Goal: Task Accomplishment & Management: Use online tool/utility

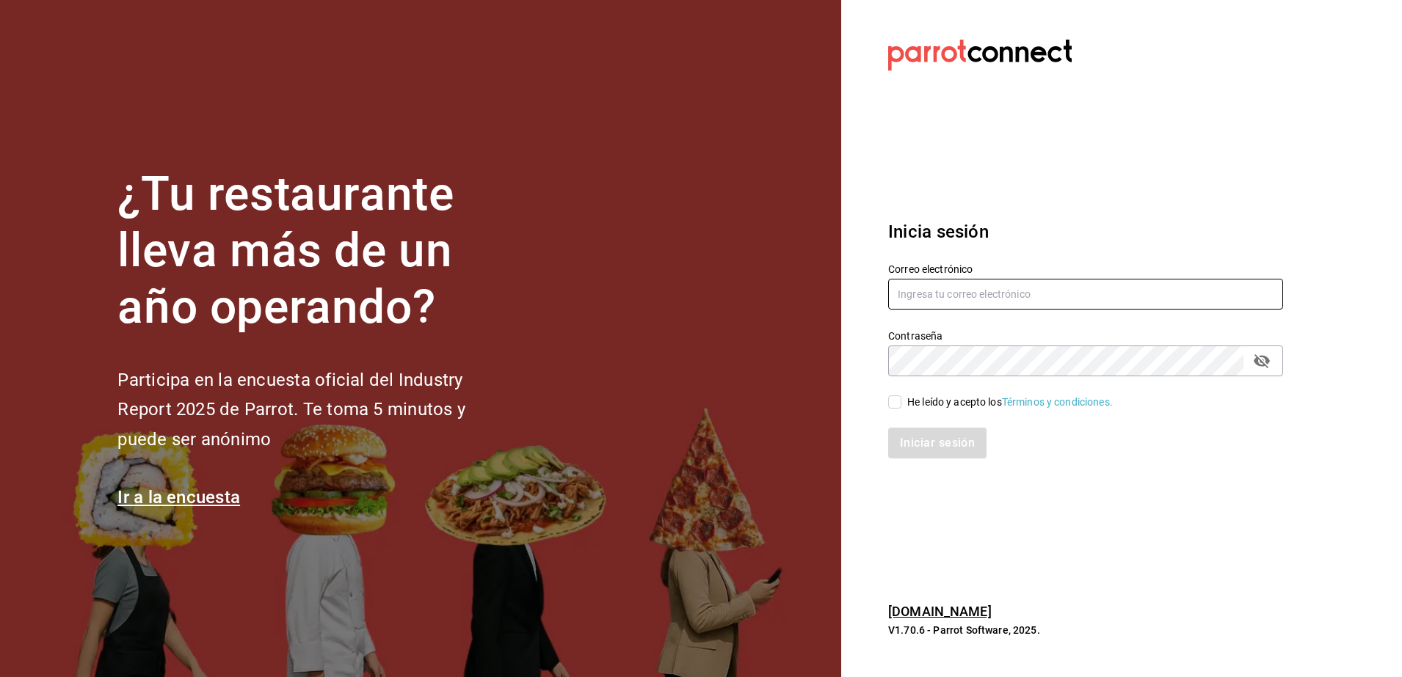
type input "[PERSON_NAME][EMAIL_ADDRESS][PERSON_NAME][DOMAIN_NAME]"
click at [895, 407] on input "He leído y acepto los Términos y condiciones." at bounding box center [894, 402] width 13 height 13
checkbox input "true"
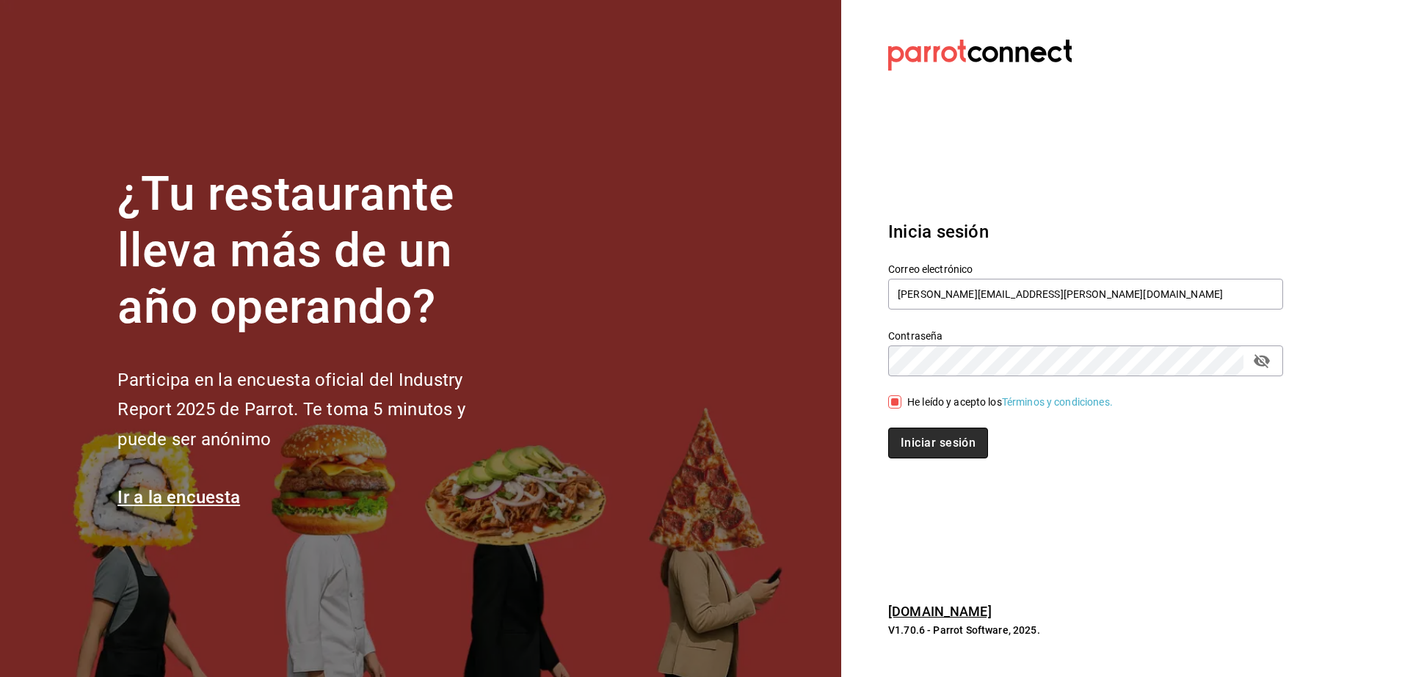
click at [948, 450] on button "Iniciar sesión" at bounding box center [938, 443] width 100 height 31
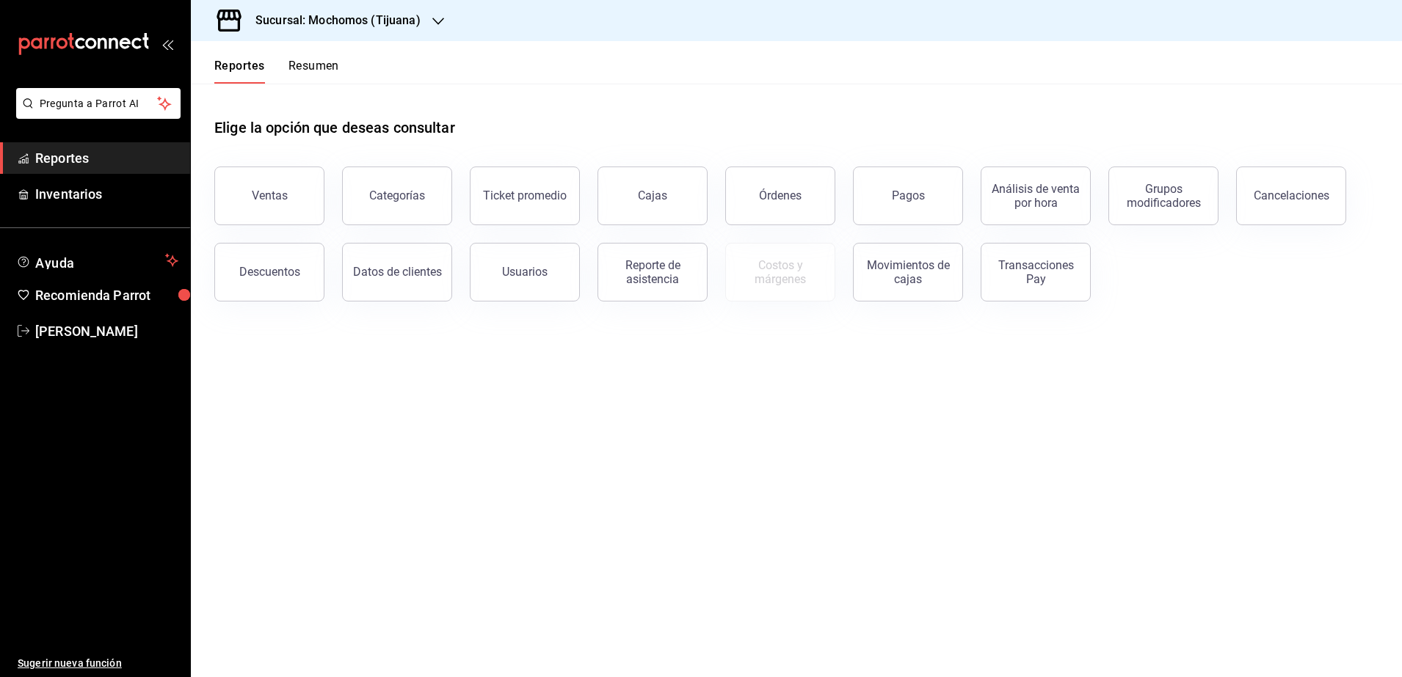
click at [437, 14] on div at bounding box center [438, 20] width 12 height 15
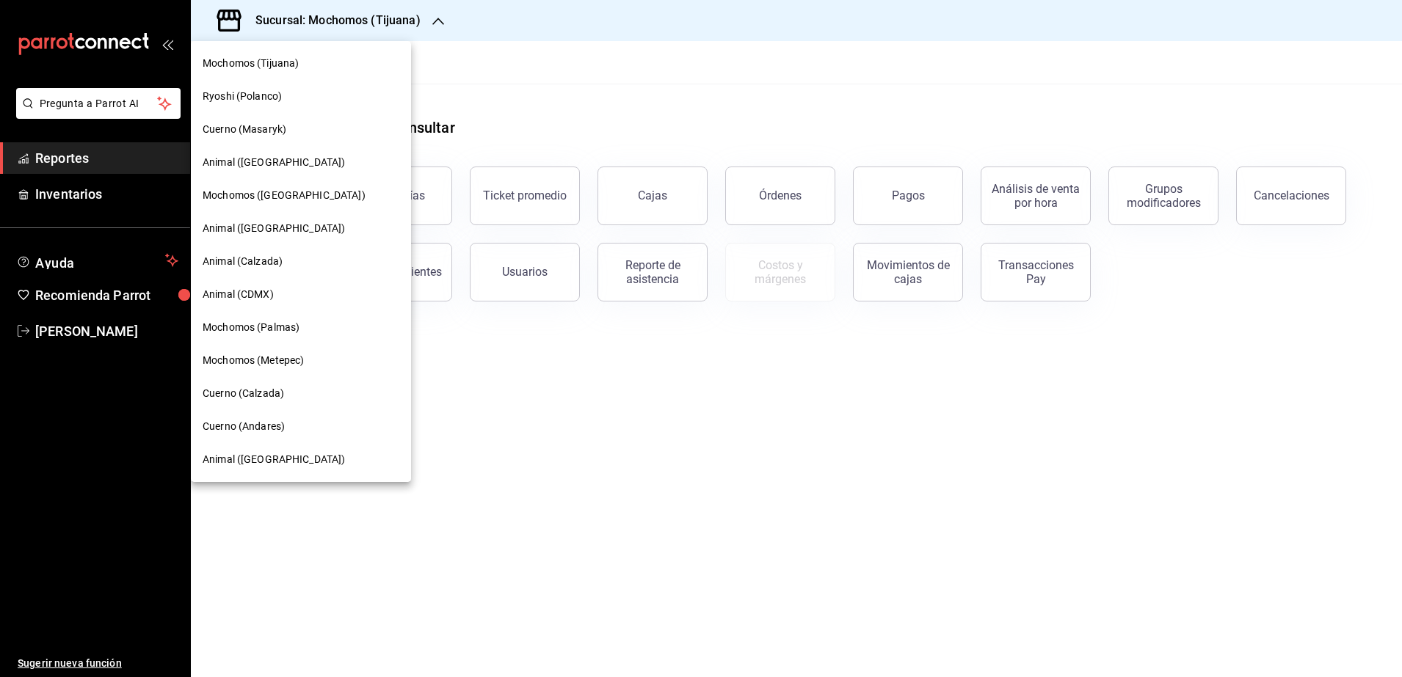
click at [234, 404] on div "Cuerno (Calzada)" at bounding box center [301, 393] width 220 height 33
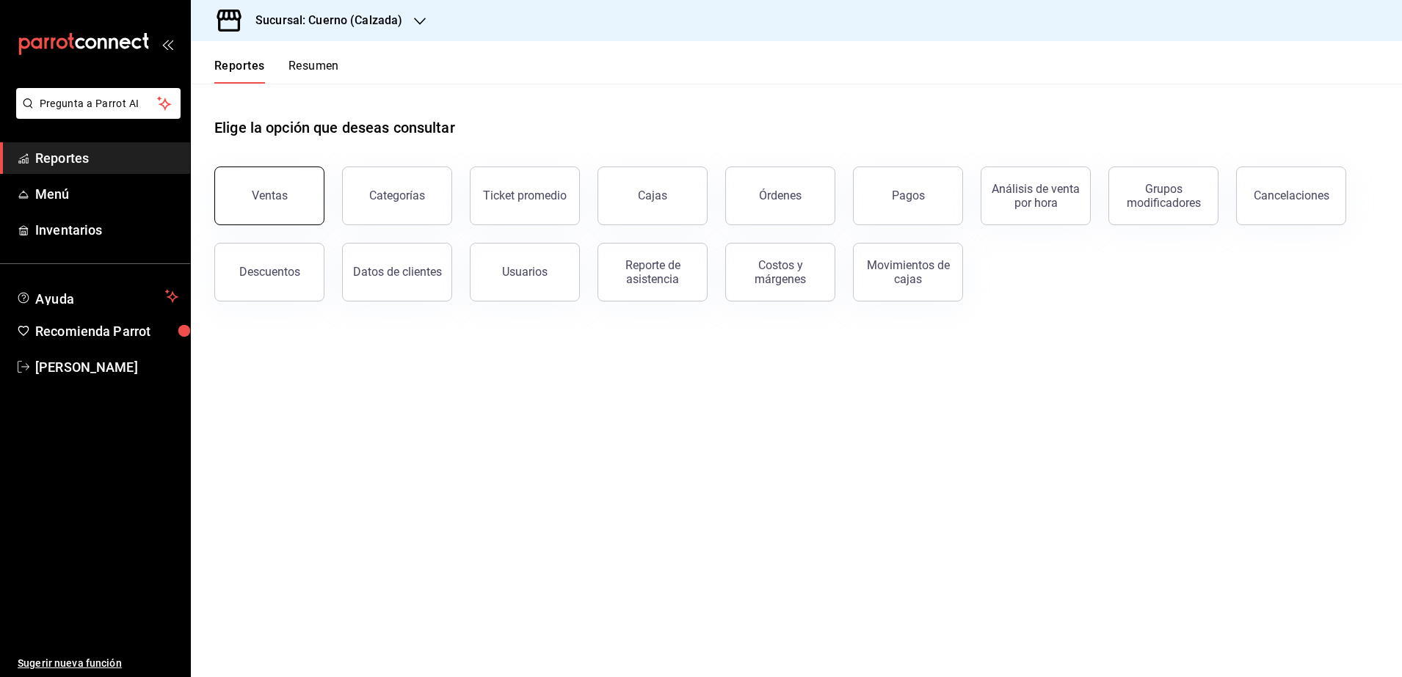
click at [253, 214] on button "Ventas" at bounding box center [269, 196] width 110 height 59
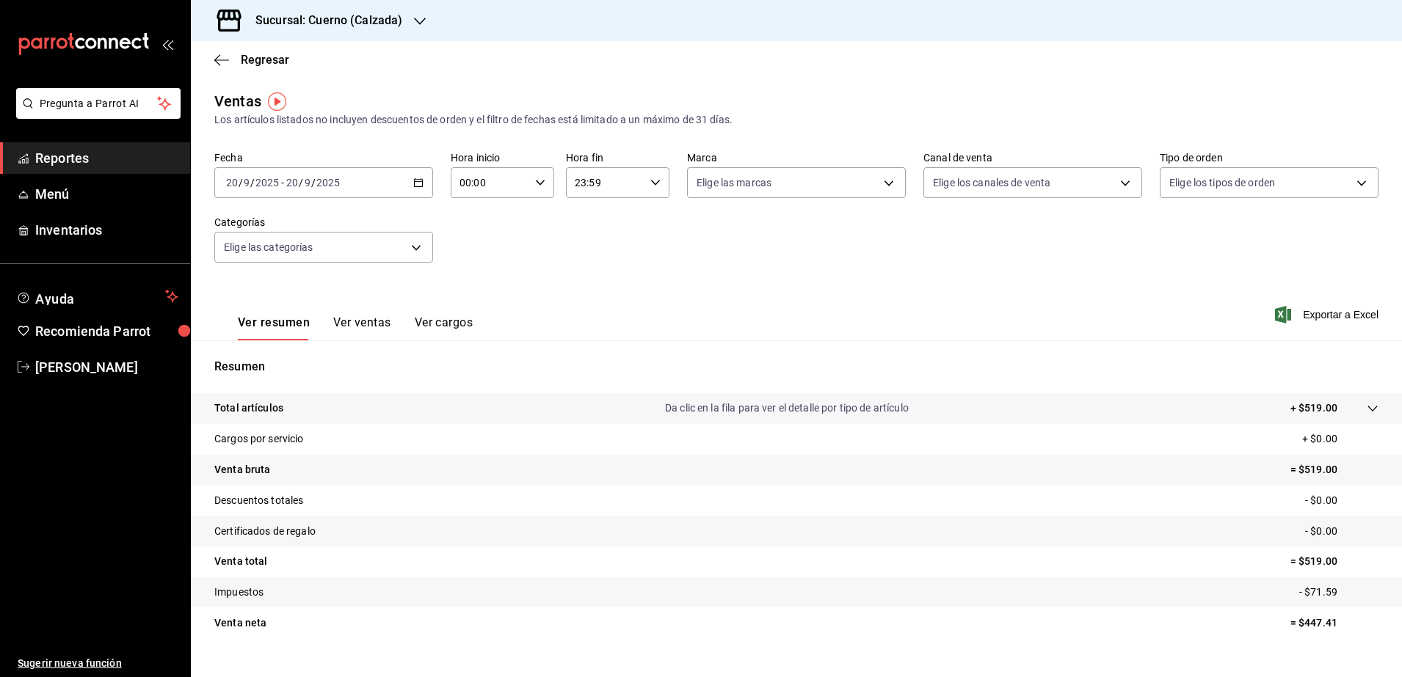
click at [420, 180] on \(Stroke\) "button" at bounding box center [418, 183] width 9 height 8
click at [280, 360] on span "Rango de fechas" at bounding box center [284, 359] width 114 height 15
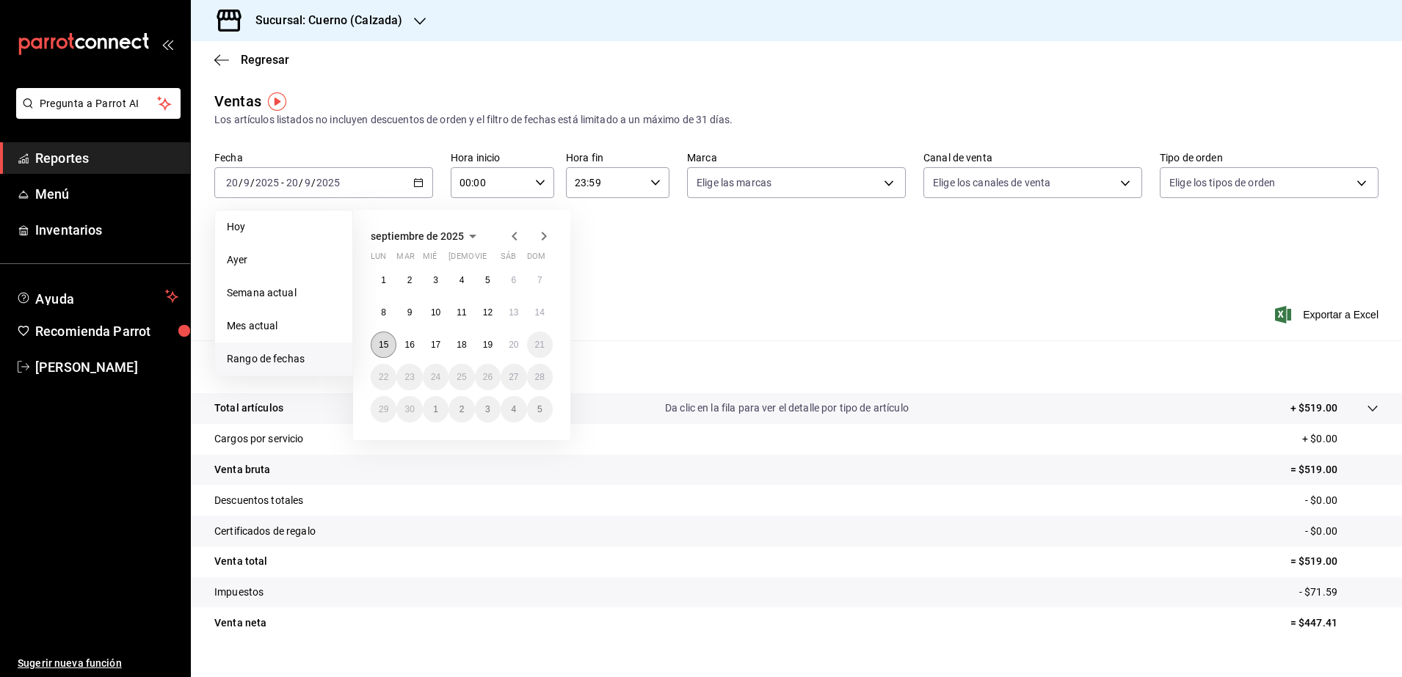
click at [376, 343] on button "15" at bounding box center [384, 345] width 26 height 26
click at [504, 340] on button "20" at bounding box center [514, 345] width 26 height 26
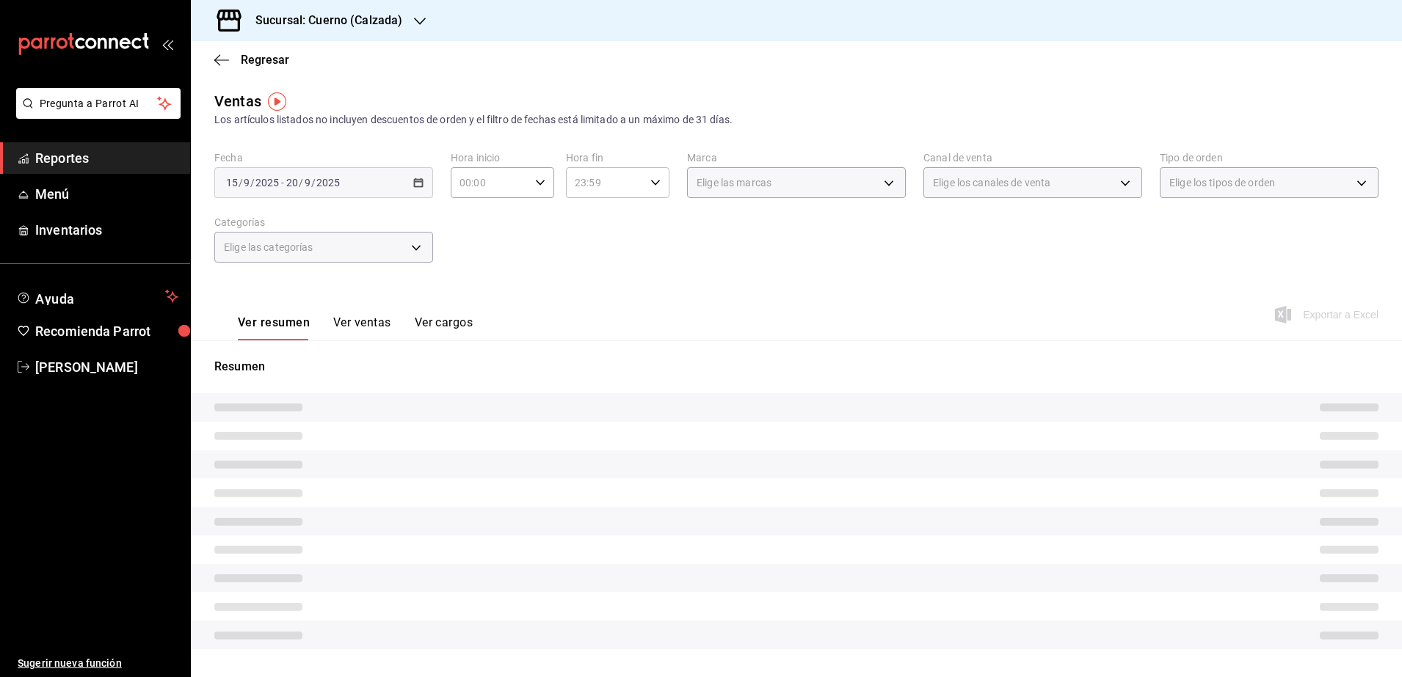
click at [536, 184] on \(Stroke\) "button" at bounding box center [540, 182] width 9 height 5
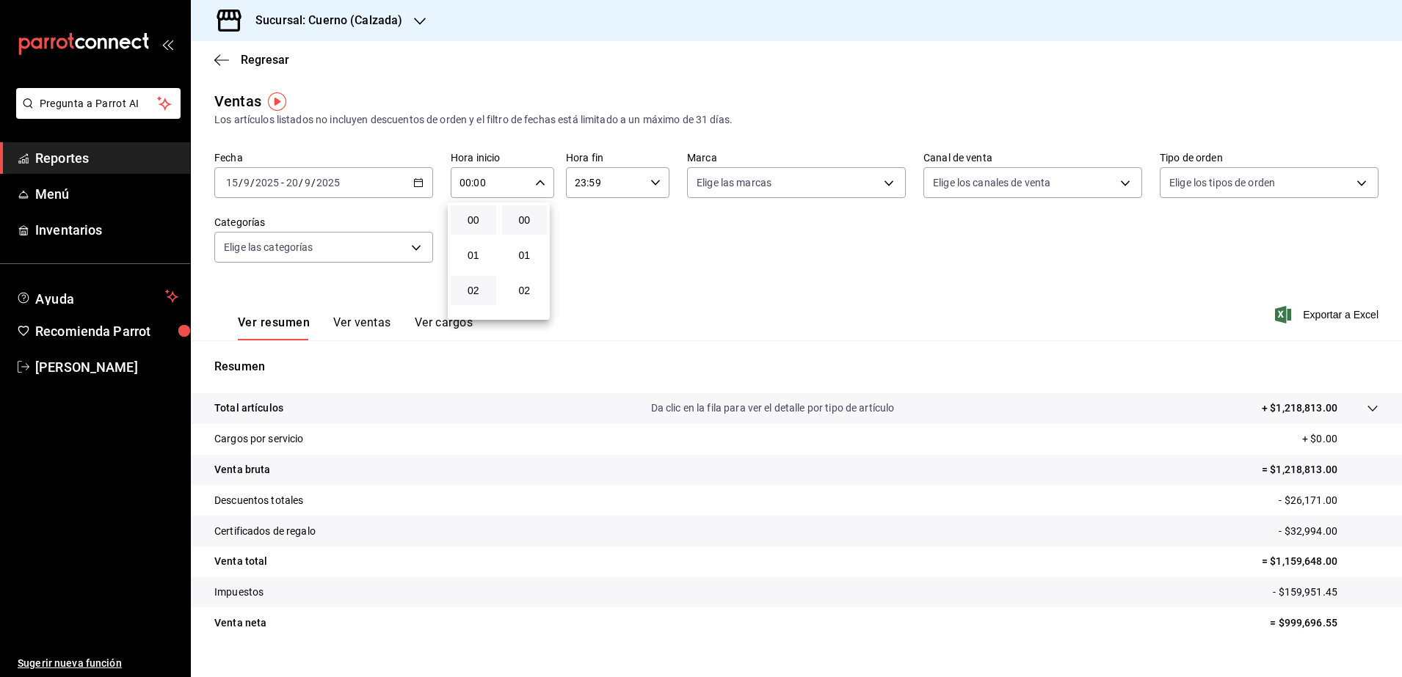
click at [467, 297] on button "02" at bounding box center [474, 290] width 46 height 29
type input "02:00"
click at [531, 231] on button "00" at bounding box center [525, 220] width 46 height 29
click at [483, 289] on span "05" at bounding box center [473, 286] width 28 height 12
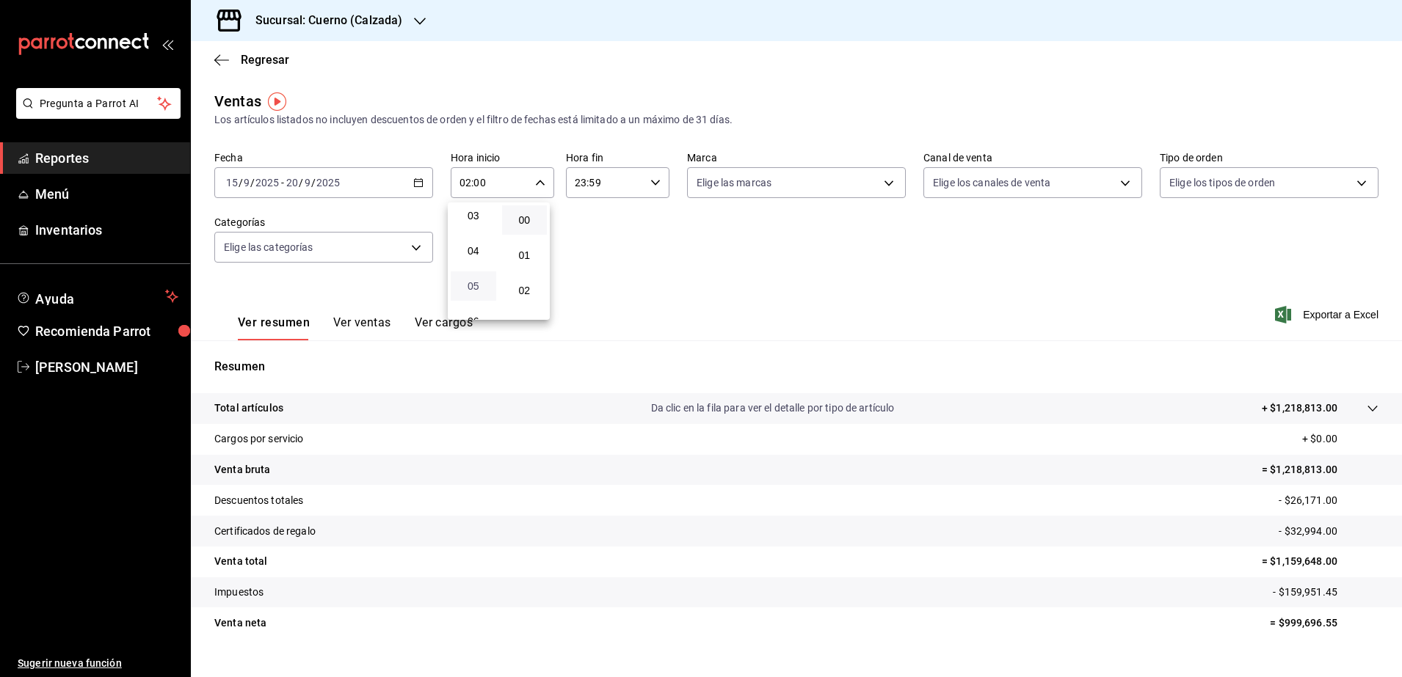
type input "05:00"
click at [647, 182] on div at bounding box center [701, 338] width 1402 height 677
click at [651, 182] on \(Stroke\) "button" at bounding box center [655, 182] width 9 height 5
click at [595, 273] on button "22" at bounding box center [587, 266] width 46 height 29
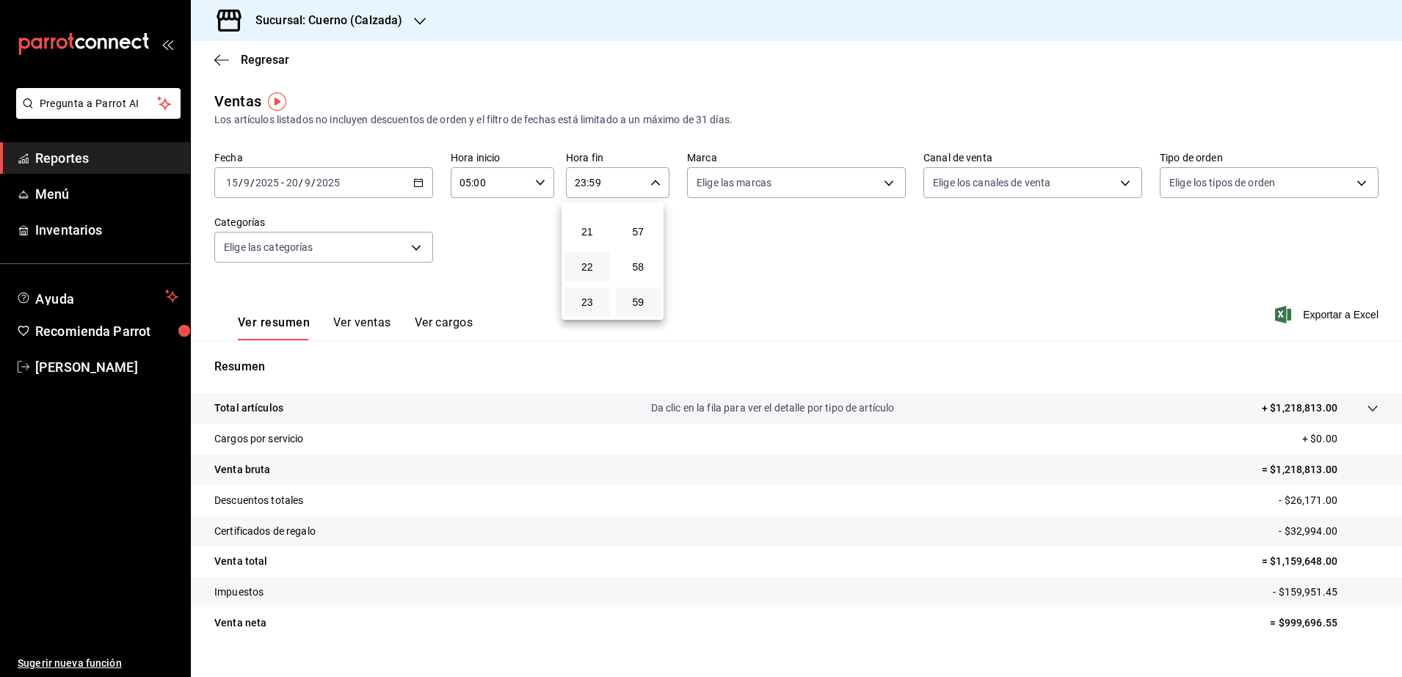
type input "22:59"
click at [591, 247] on button "05" at bounding box center [587, 255] width 46 height 29
click at [630, 245] on button "57" at bounding box center [639, 231] width 46 height 29
type input "05:57"
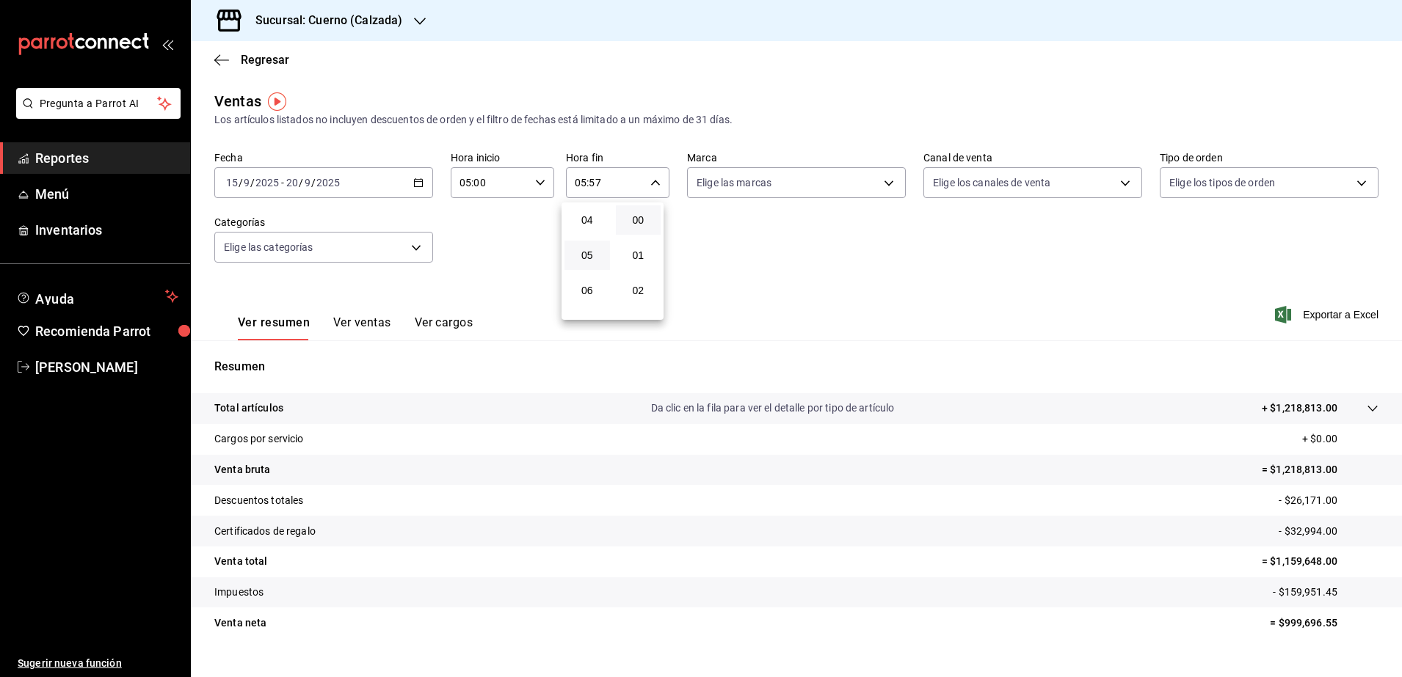
click at [639, 229] on button "00" at bounding box center [639, 220] width 46 height 29
type input "05:00"
click at [835, 187] on div at bounding box center [701, 338] width 1402 height 677
click at [880, 183] on body "Pregunta a Parrot AI Reportes Menú Inventarios Ayuda Recomienda Parrot Luis Cru…" at bounding box center [701, 338] width 1402 height 677
click at [793, 275] on li "Cuerno - Calzada" at bounding box center [789, 288] width 214 height 33
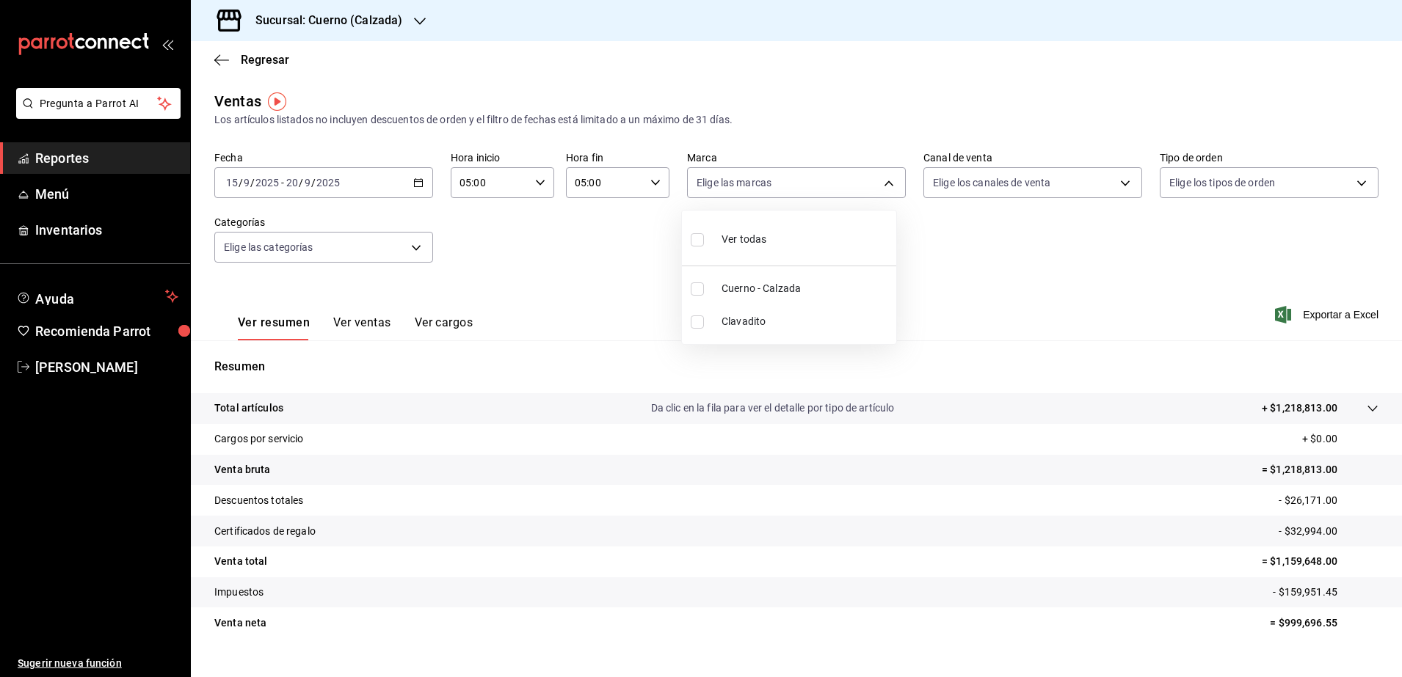
type input "b7ae777b-2dfc-42e0-9650-6cefdf37a424"
checkbox input "true"
click at [972, 303] on div at bounding box center [701, 338] width 1402 height 677
click at [1324, 313] on span "Exportar a Excel" at bounding box center [1328, 315] width 101 height 18
click at [156, 162] on span "Reportes" at bounding box center [106, 158] width 143 height 20
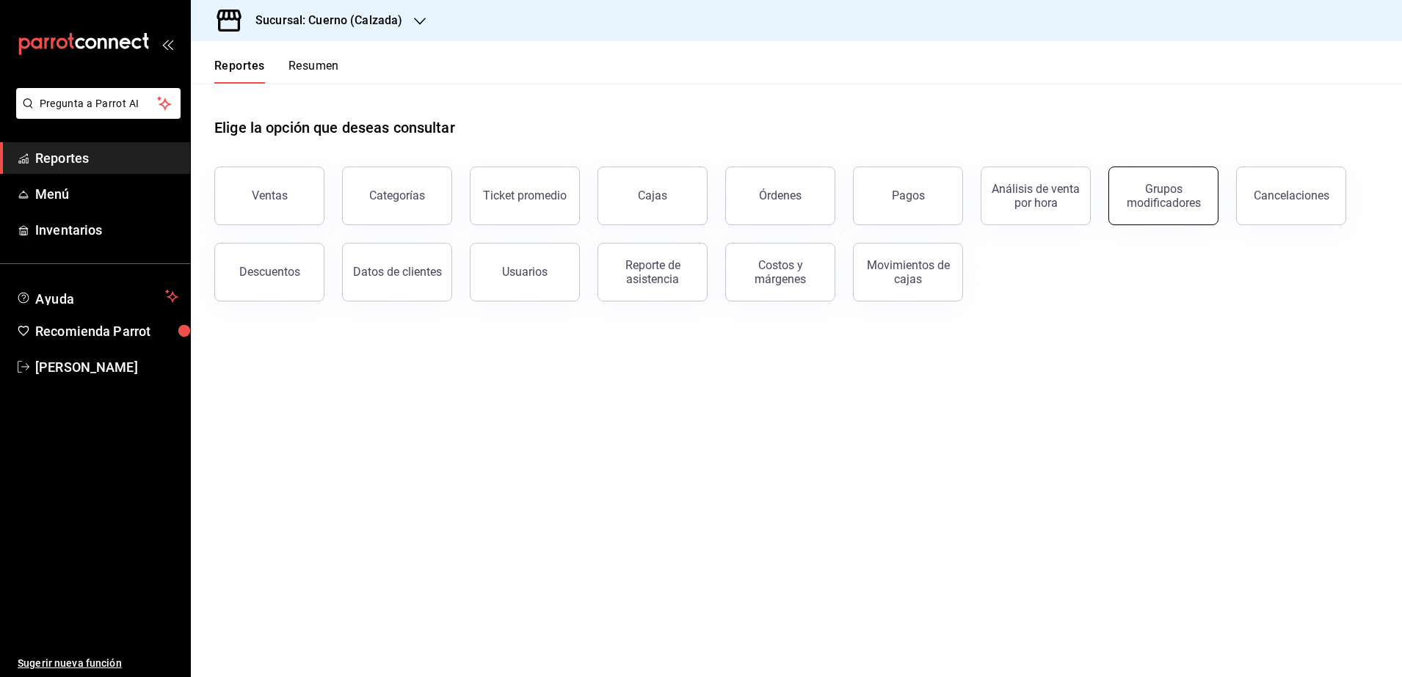
click at [1136, 208] on div "Grupos modificadores" at bounding box center [1163, 196] width 91 height 28
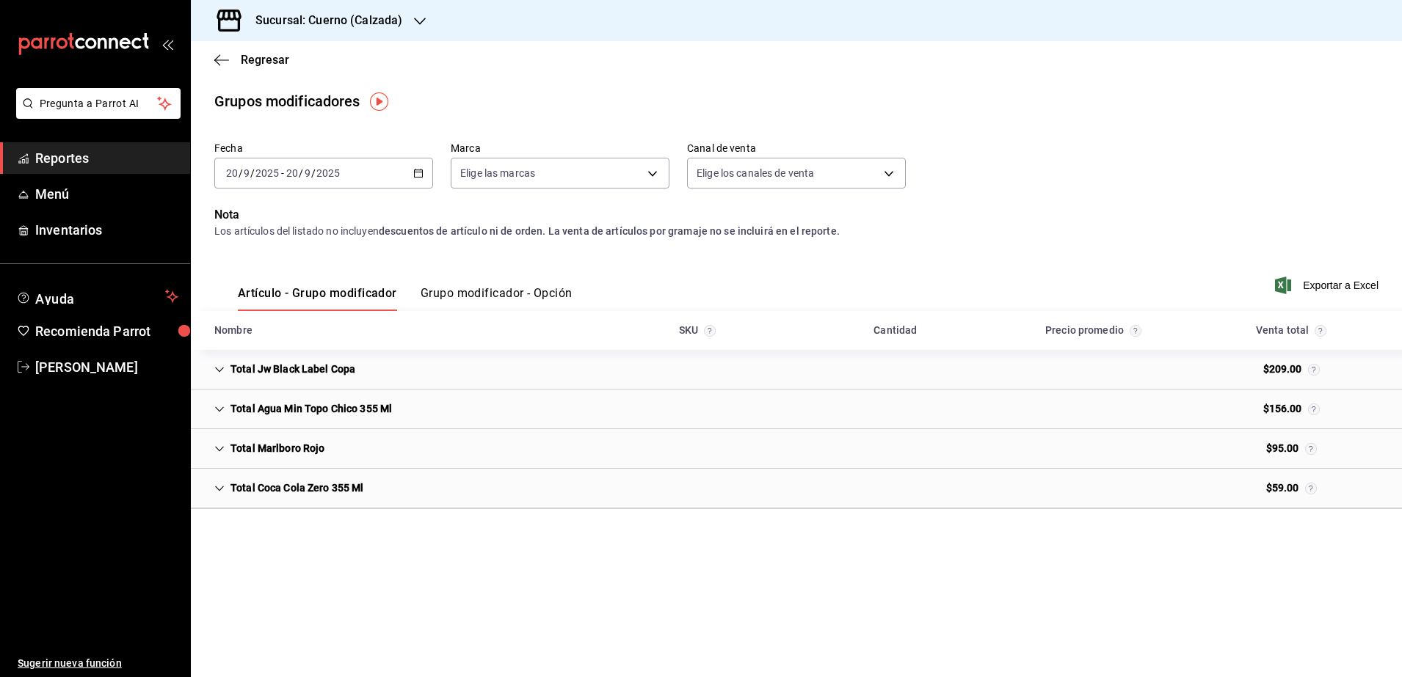
click at [424, 169] on div "2025-09-20 20 / 9 / 2025 - 2025-09-20 20 / 9 / 2025" at bounding box center [323, 173] width 219 height 31
click at [275, 349] on span "Rango de fechas" at bounding box center [284, 349] width 114 height 15
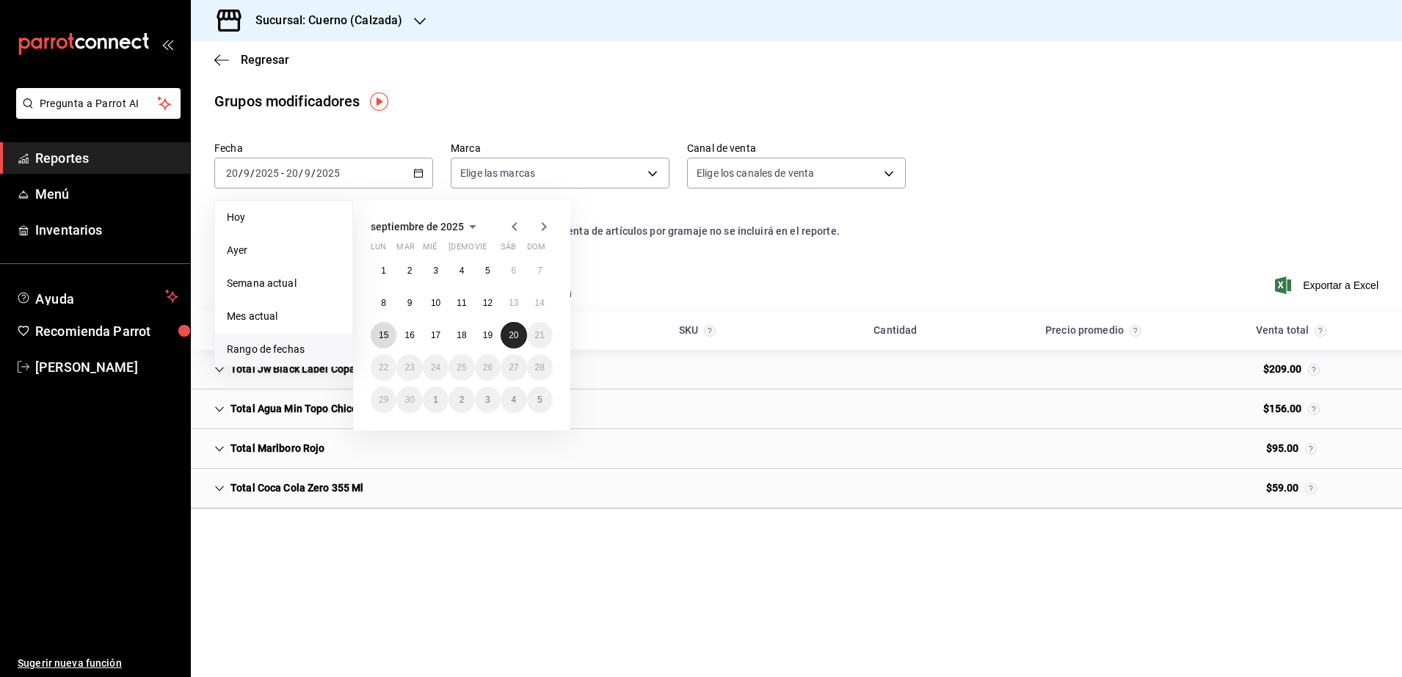
drag, startPoint x: 381, startPoint y: 335, endPoint x: 503, endPoint y: 338, distance: 121.9
click at [503, 338] on div "1 2 3 4 5 6 7 8 9 10 11 12 13 14 15 16 17 18 19 20 21 22 23 24 25 26 27 28 29 3…" at bounding box center [462, 336] width 182 height 156
click at [503, 338] on button "20" at bounding box center [514, 335] width 26 height 26
click at [380, 342] on button "15" at bounding box center [384, 335] width 26 height 26
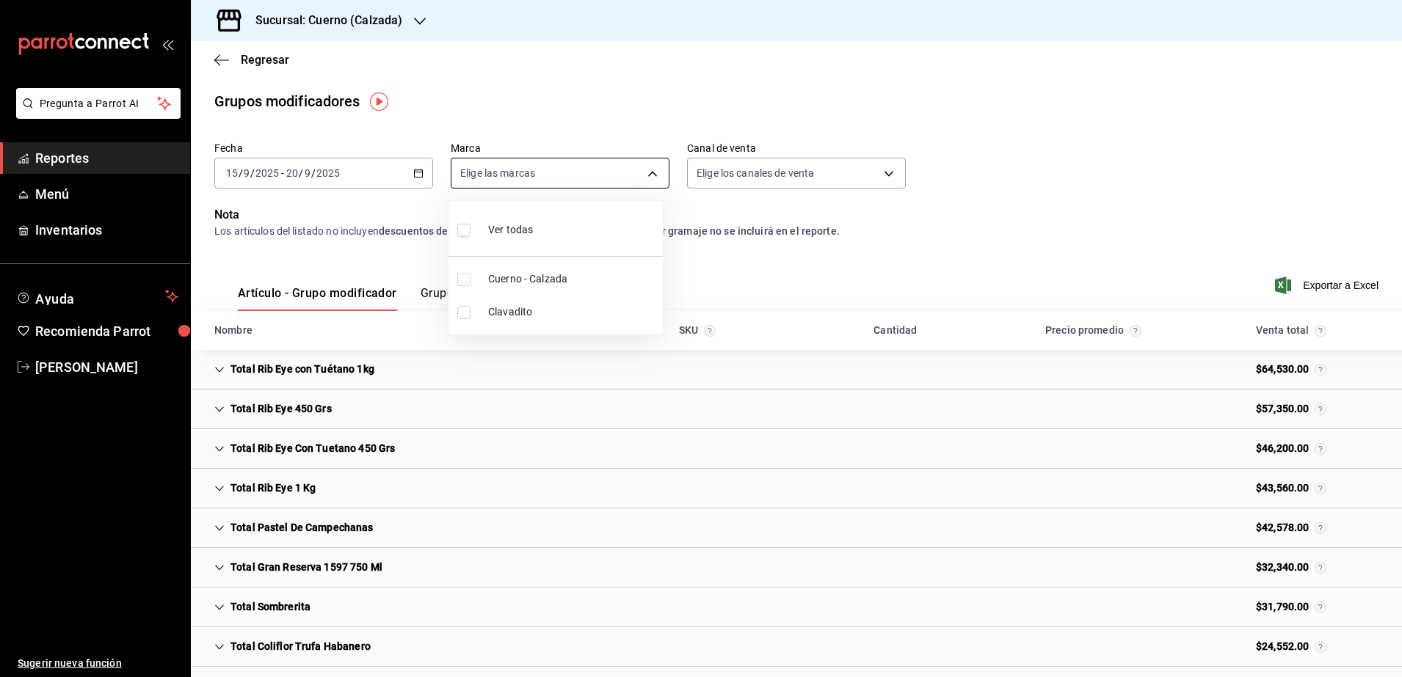
click at [625, 172] on body "Pregunta a Parrot AI Reportes Menú Inventarios Ayuda Recomienda Parrot Luis Cru…" at bounding box center [701, 338] width 1402 height 677
click at [544, 270] on li "Cuerno - Calzada" at bounding box center [555, 279] width 214 height 33
type input "b7ae777b-2dfc-42e0-9650-6cefdf37a424"
checkbox input "true"
click at [850, 170] on div at bounding box center [701, 338] width 1402 height 677
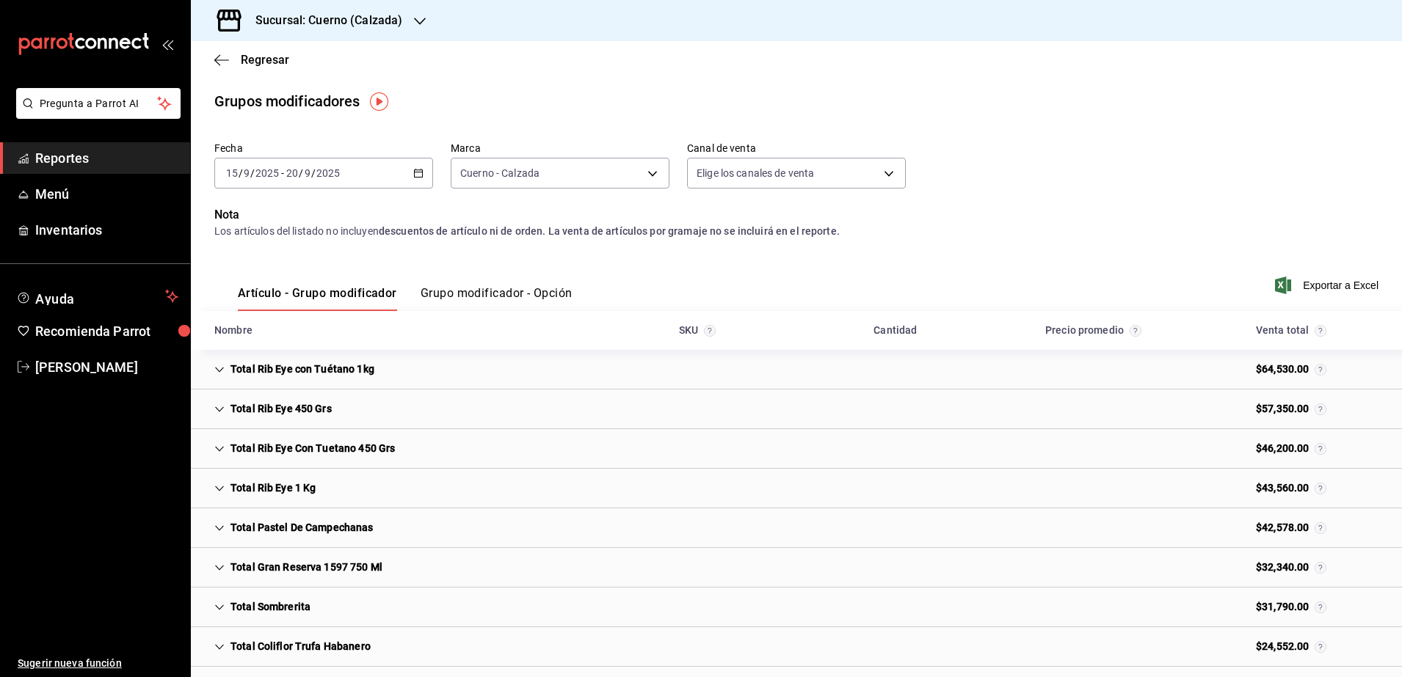
click at [513, 292] on button "Grupo modificador - Opción" at bounding box center [497, 298] width 152 height 25
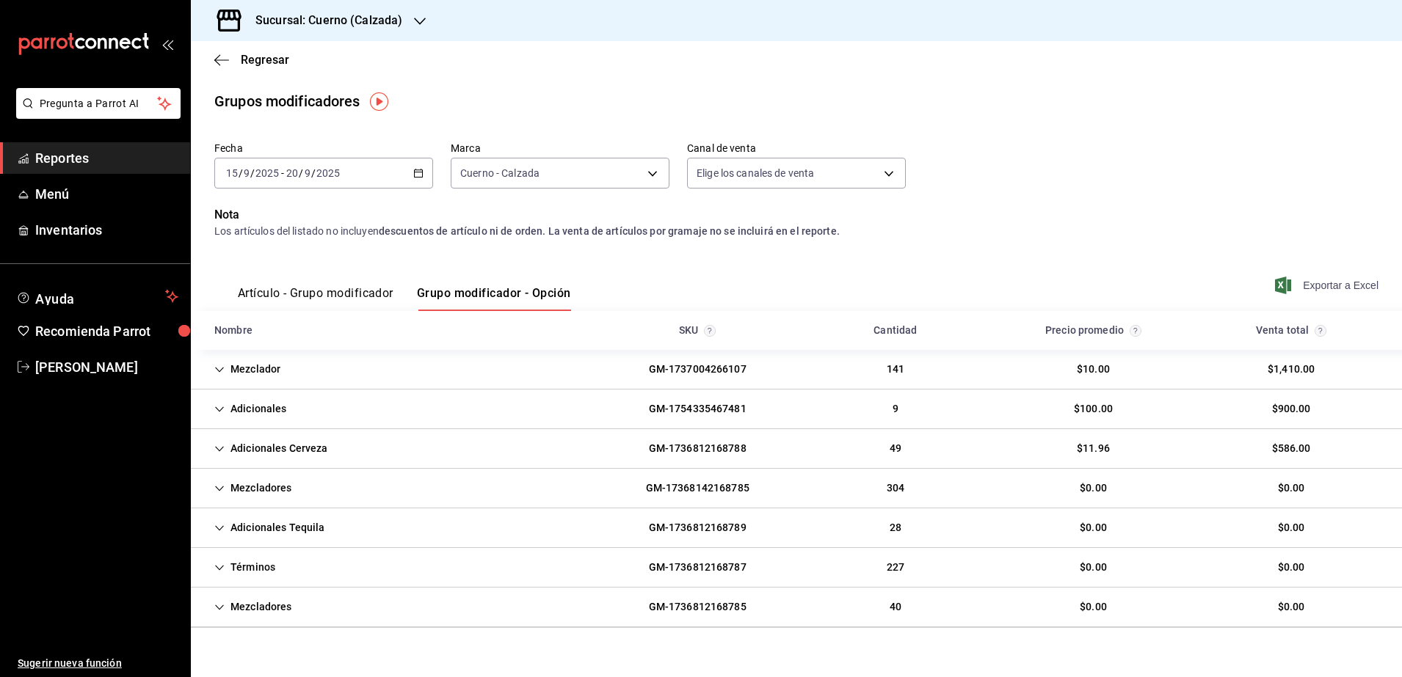
click at [1287, 286] on span "Exportar a Excel" at bounding box center [1328, 286] width 101 height 18
